Goal: Task Accomplishment & Management: Use online tool/utility

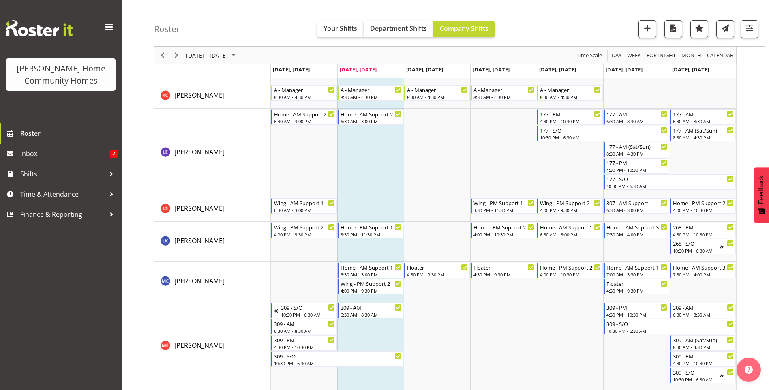
scroll to position [862, 0]
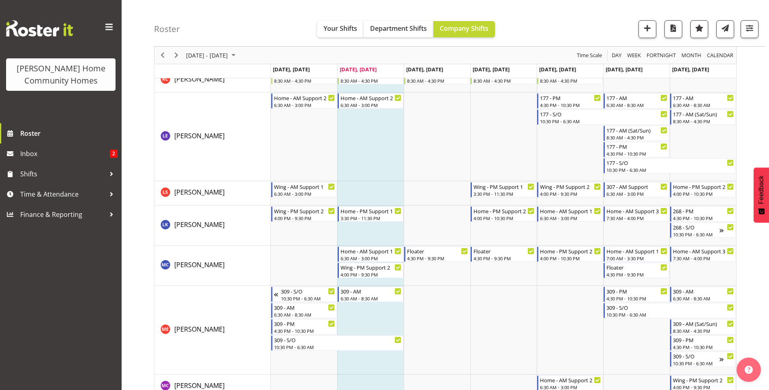
click at [267, 27] on div "Roster Your Shifts Department Shifts Company Shifts All Locations Clear 177 Hal…" at bounding box center [459, 23] width 611 height 47
click at [83, 157] on span "Inbox" at bounding box center [65, 153] width 90 height 12
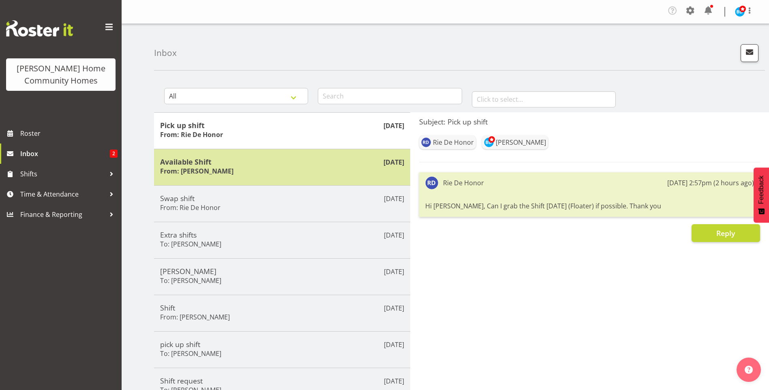
click at [248, 164] on h5 "Available Shift" at bounding box center [282, 161] width 244 height 9
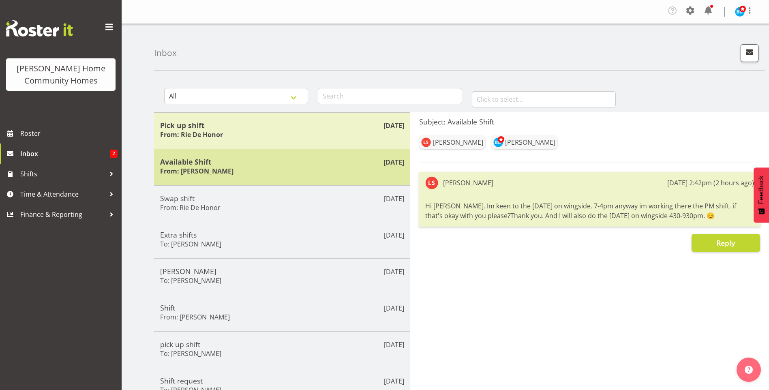
click at [244, 169] on div "Available Shift From: [PERSON_NAME]" at bounding box center [282, 167] width 244 height 20
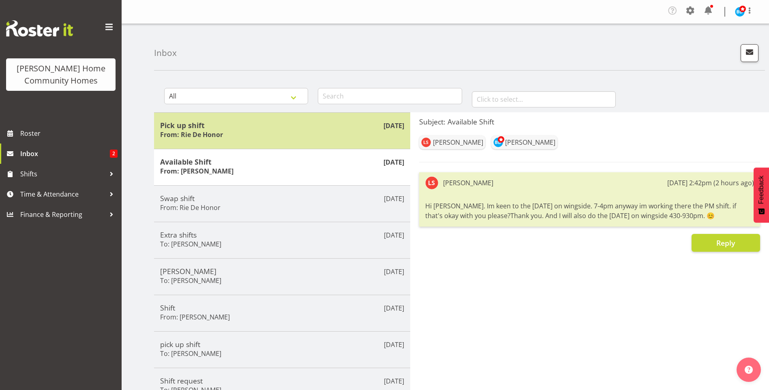
click at [256, 134] on div "Pick up shift From: Rie De Honor" at bounding box center [282, 131] width 244 height 20
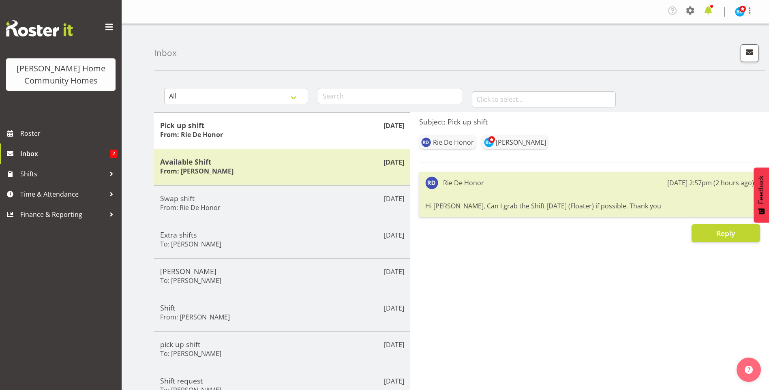
click at [705, 10] on span at bounding box center [707, 10] width 13 height 13
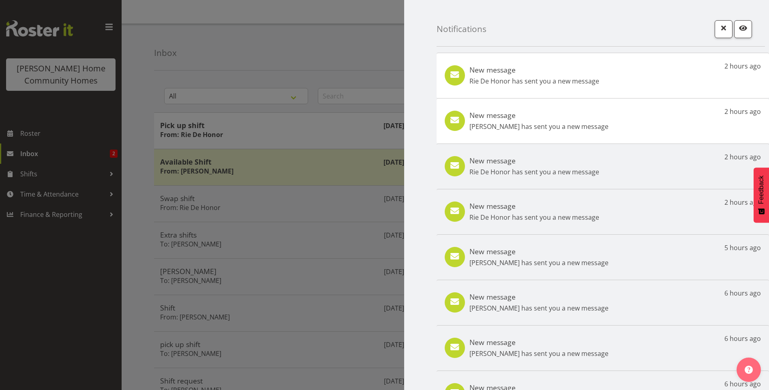
click at [553, 79] on p "Rie De Honor has sent you a new message" at bounding box center [534, 81] width 130 height 10
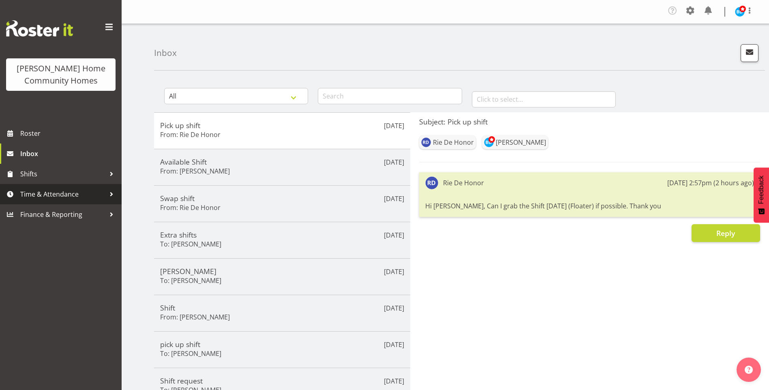
click at [60, 194] on span "Time & Attendance" at bounding box center [62, 194] width 85 height 12
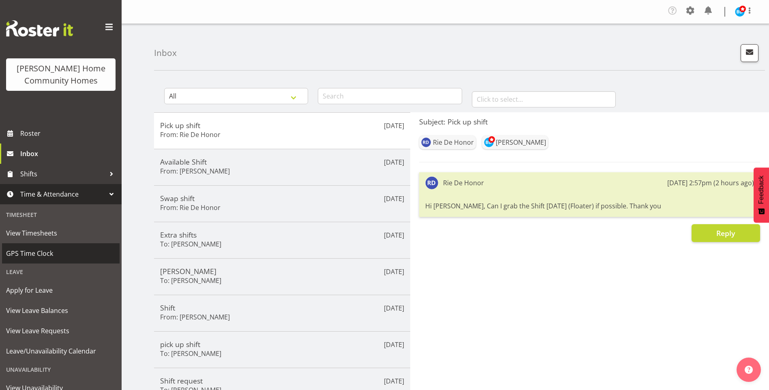
click at [36, 254] on span "GPS Time Clock" at bounding box center [60, 253] width 109 height 12
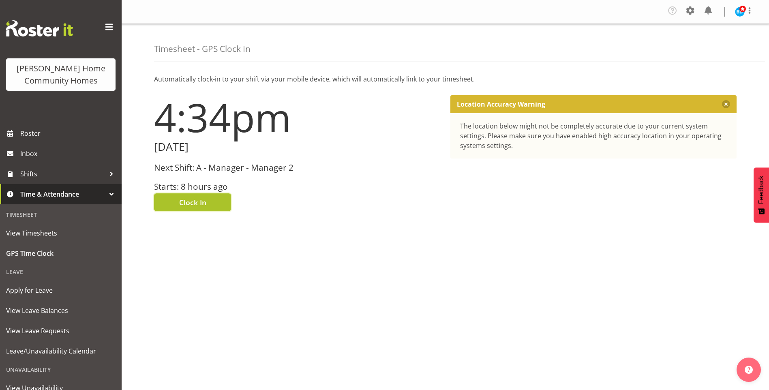
click at [201, 204] on span "Clock In" at bounding box center [192, 202] width 27 height 11
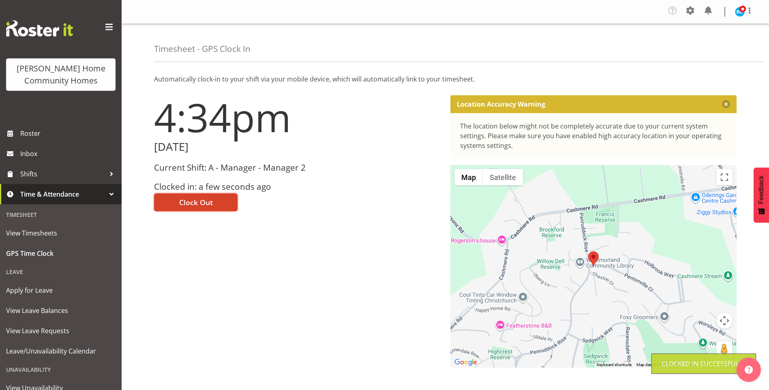
click at [199, 207] on span "Clock Out" at bounding box center [196, 202] width 34 height 11
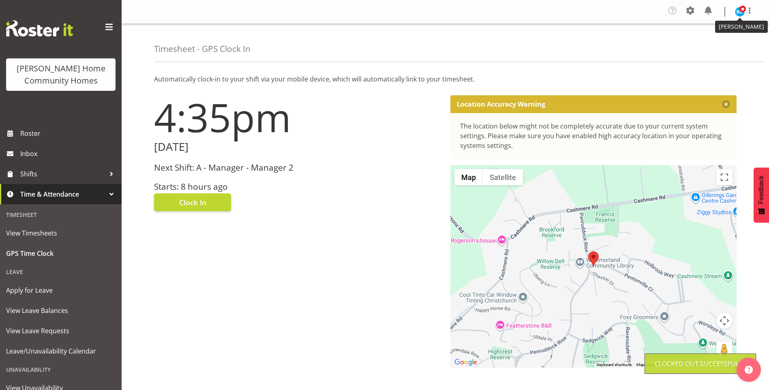
click at [735, 13] on img at bounding box center [739, 12] width 10 height 10
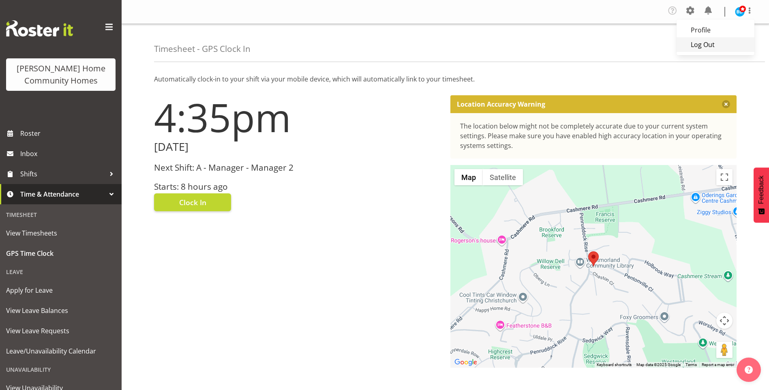
click at [703, 45] on link "Log Out" at bounding box center [715, 44] width 78 height 15
